Goal: Task Accomplishment & Management: Manage account settings

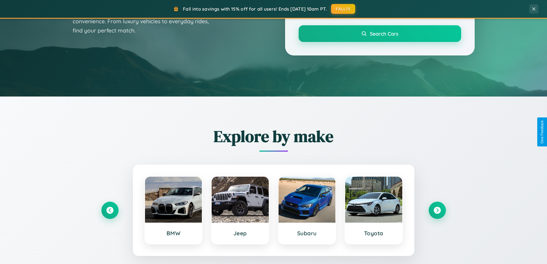
scroll to position [395, 0]
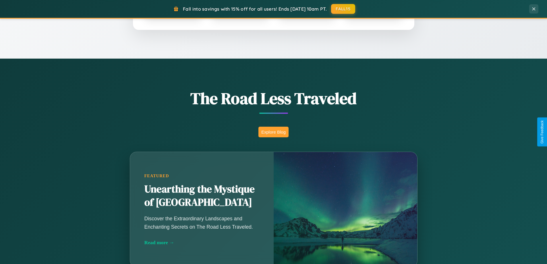
click at [273, 132] on button "Explore Blog" at bounding box center [273, 132] width 30 height 11
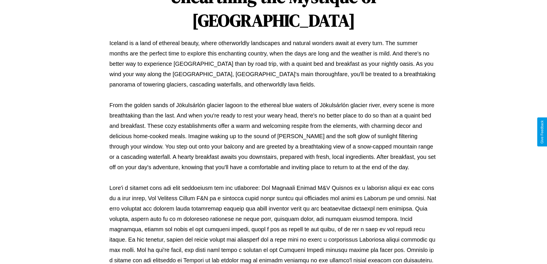
scroll to position [186, 0]
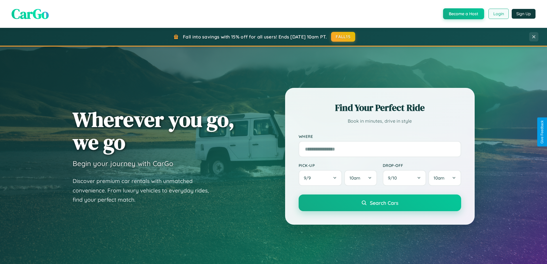
click at [498, 14] on button "Login" at bounding box center [498, 14] width 20 height 10
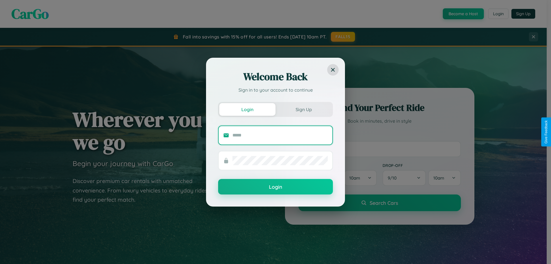
click at [280, 135] on input "text" at bounding box center [279, 135] width 95 height 9
type input "**********"
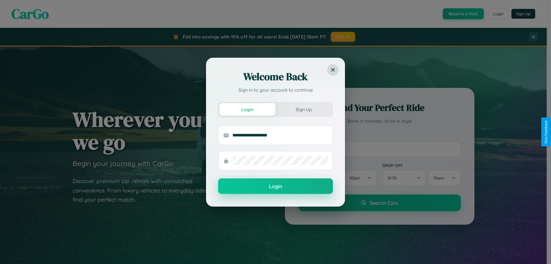
click at [275, 186] on button "Login" at bounding box center [275, 185] width 115 height 15
click at [498, 14] on div "Welcome Back Sign in to your account to continue Login Sign Up Login" at bounding box center [275, 132] width 551 height 264
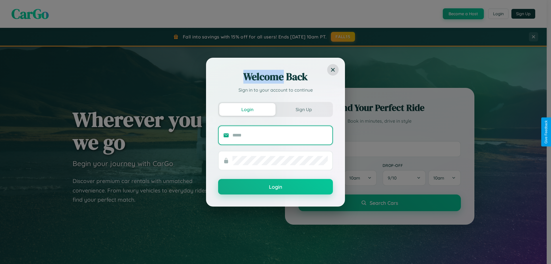
click at [280, 135] on input "text" at bounding box center [279, 135] width 95 height 9
type input "**********"
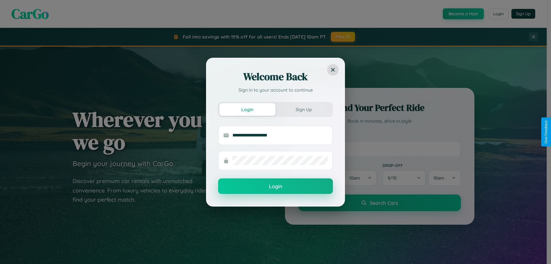
click at [275, 186] on button "Login" at bounding box center [275, 185] width 115 height 15
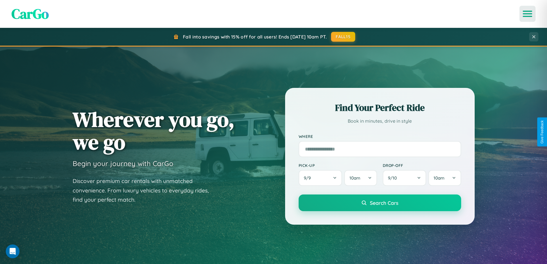
click at [527, 14] on icon "Open menu" at bounding box center [527, 13] width 8 height 5
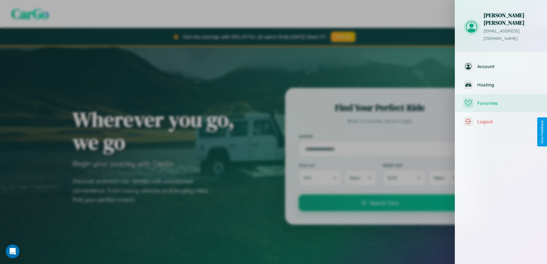
click at [501, 100] on span "Favorites" at bounding box center [507, 103] width 61 height 6
